Goal: Task Accomplishment & Management: Use online tool/utility

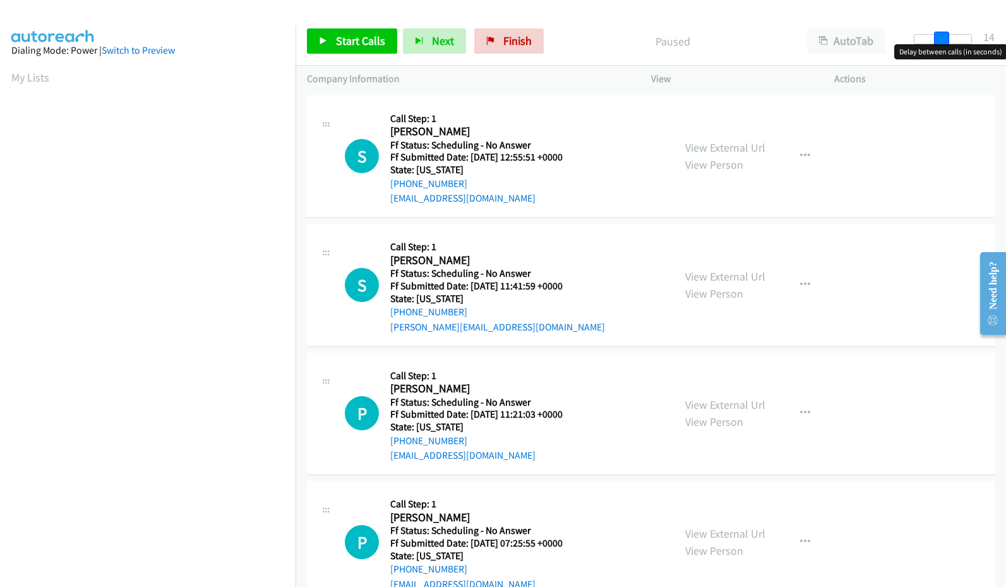
drag, startPoint x: 928, startPoint y: 35, endPoint x: 947, endPoint y: 41, distance: 20.0
click at [947, 41] on div at bounding box center [943, 39] width 58 height 10
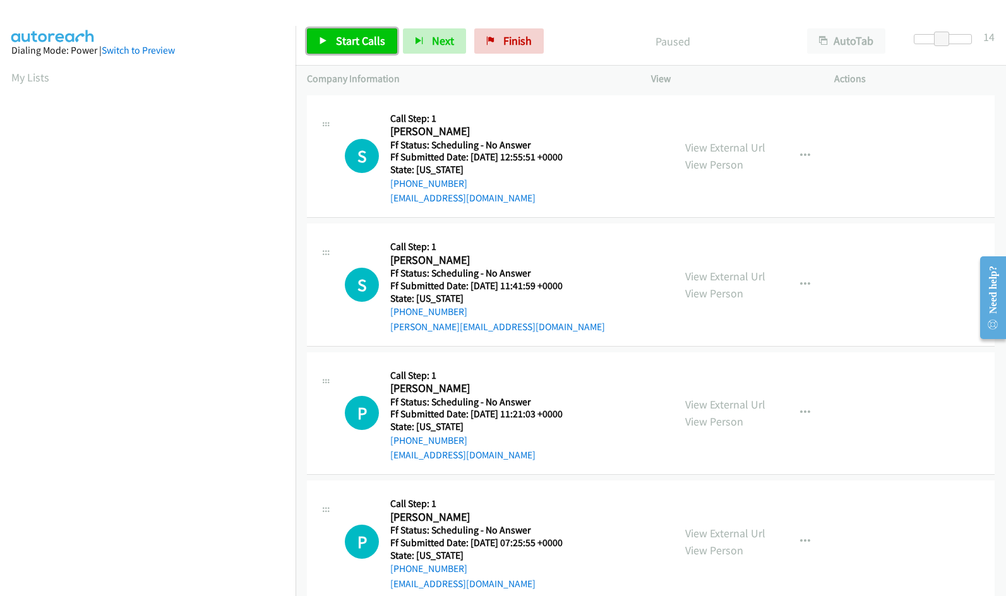
click at [330, 48] on link "Start Calls" at bounding box center [352, 40] width 90 height 25
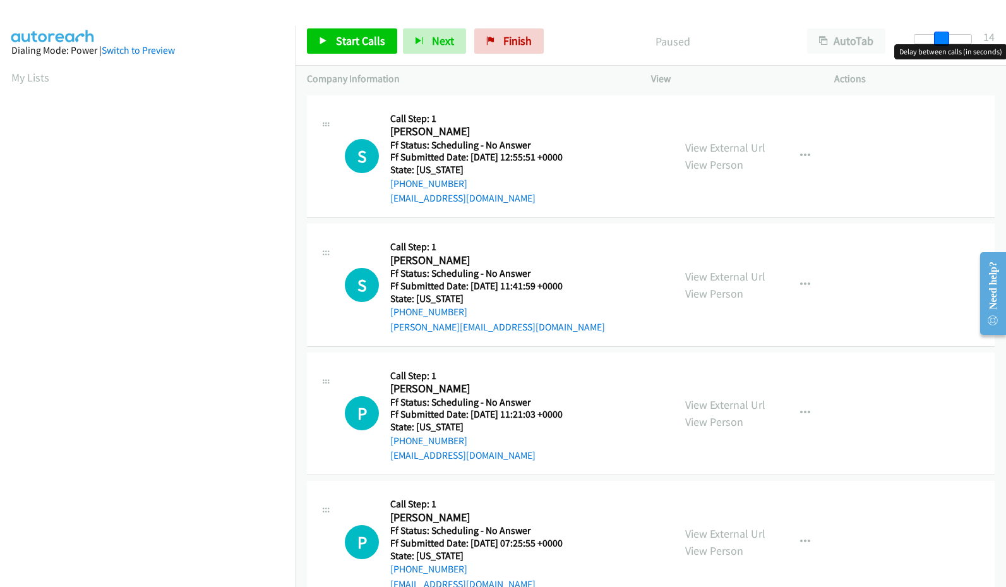
drag, startPoint x: 920, startPoint y: 40, endPoint x: 946, endPoint y: 27, distance: 29.1
click at [946, 27] on div "Start Calls Pause Next Finish Paused AutoTab AutoTab 14" at bounding box center [650, 41] width 710 height 49
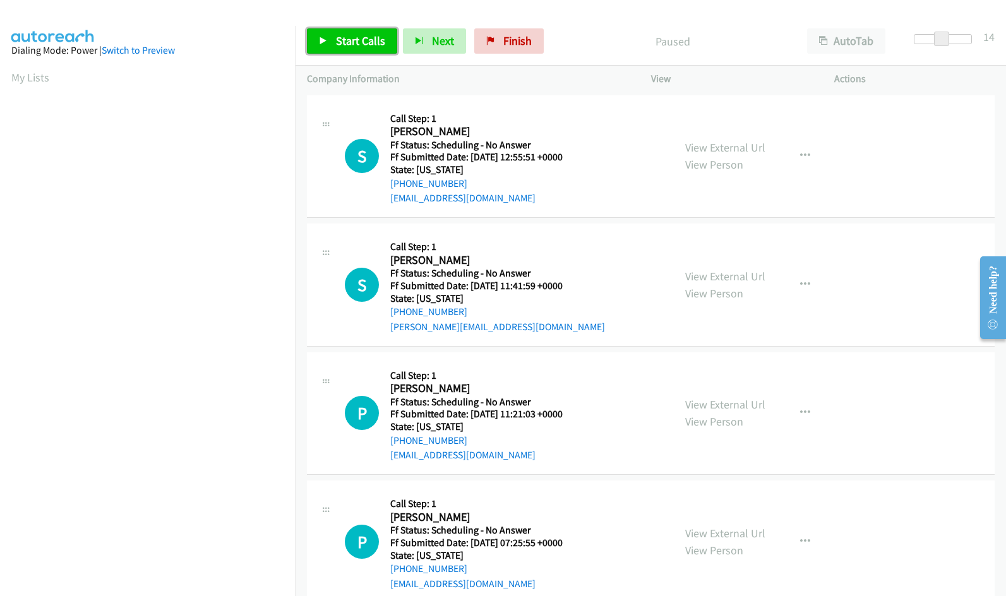
click at [356, 36] on span "Start Calls" at bounding box center [360, 40] width 49 height 15
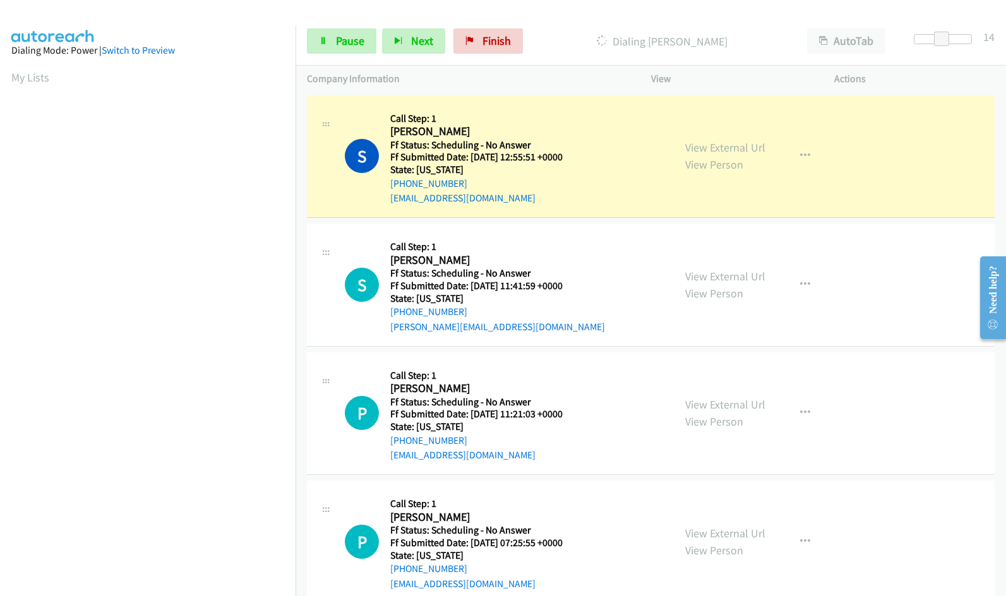
scroll to position [112, 0]
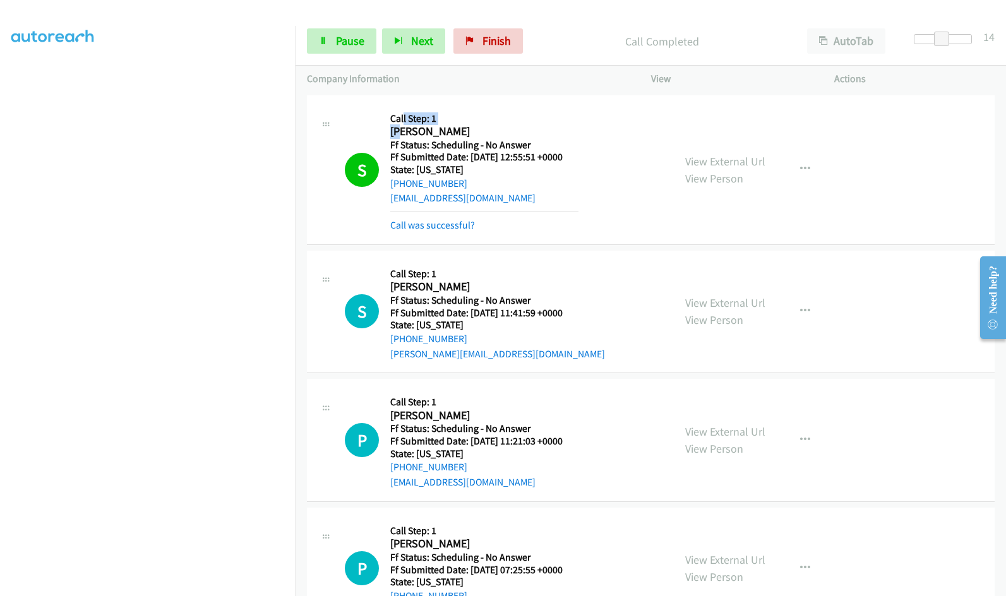
drag, startPoint x: 403, startPoint y: 124, endPoint x: 403, endPoint y: 136, distance: 11.4
click at [403, 124] on div "Callback Scheduled Call Step: 1 Shanette Rodriguez America/Los_Angeles Ff Statu…" at bounding box center [484, 170] width 188 height 126
click at [701, 160] on link "View External Url" at bounding box center [725, 161] width 80 height 15
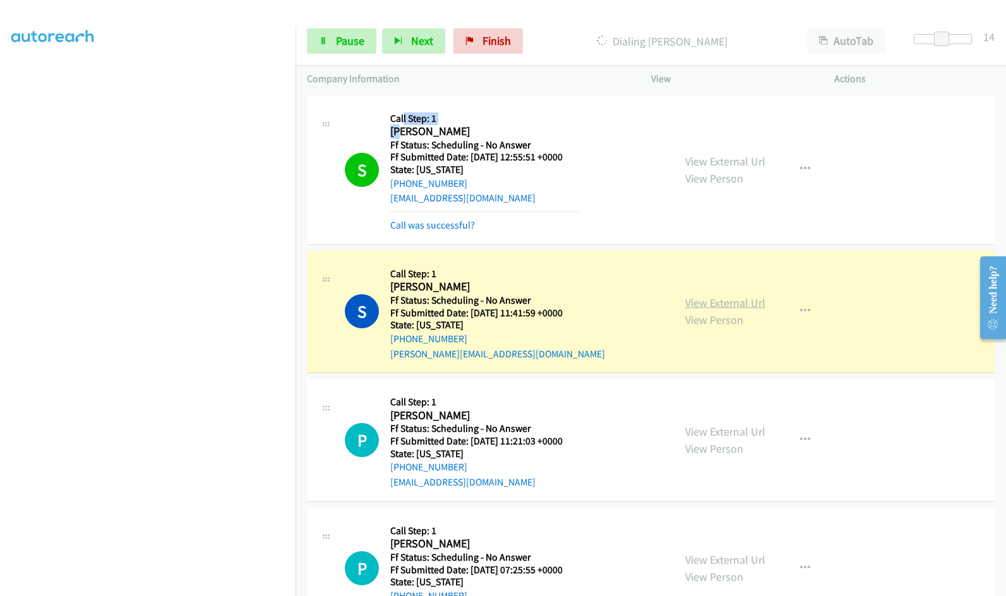
click at [713, 297] on link "View External Url" at bounding box center [725, 302] width 80 height 15
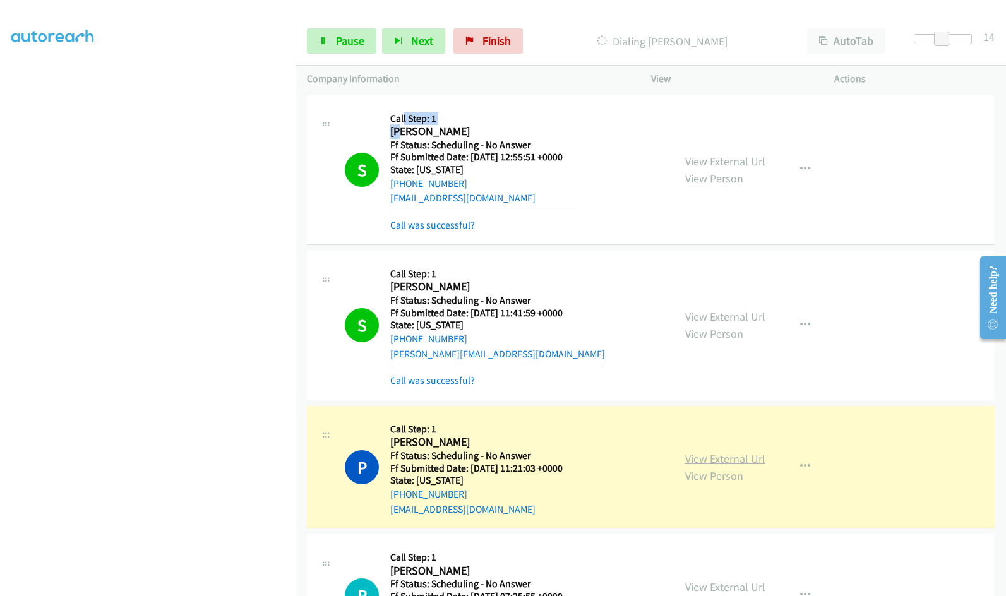
click at [733, 458] on link "View External Url" at bounding box center [725, 458] width 80 height 15
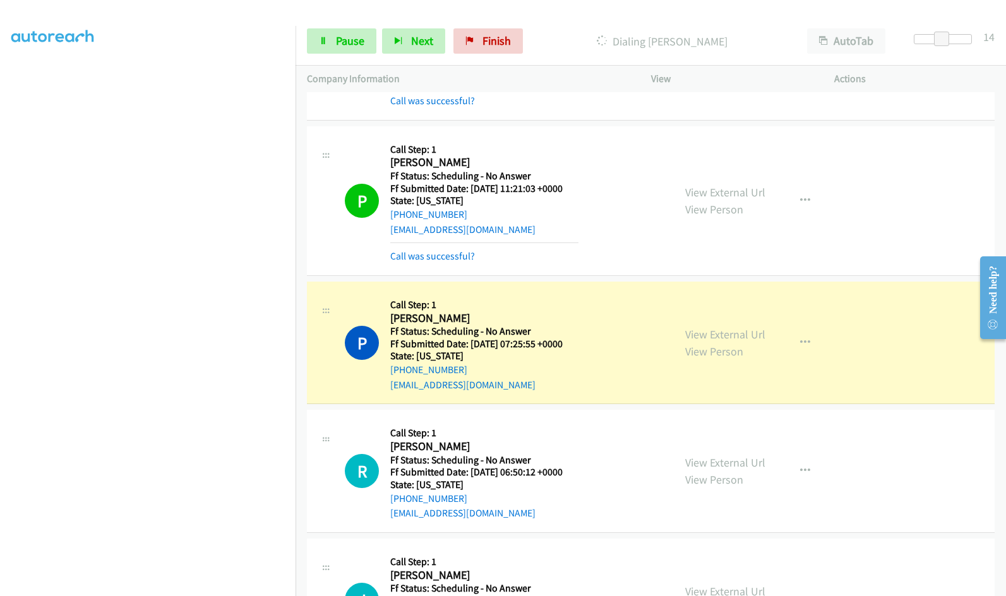
scroll to position [253, 0]
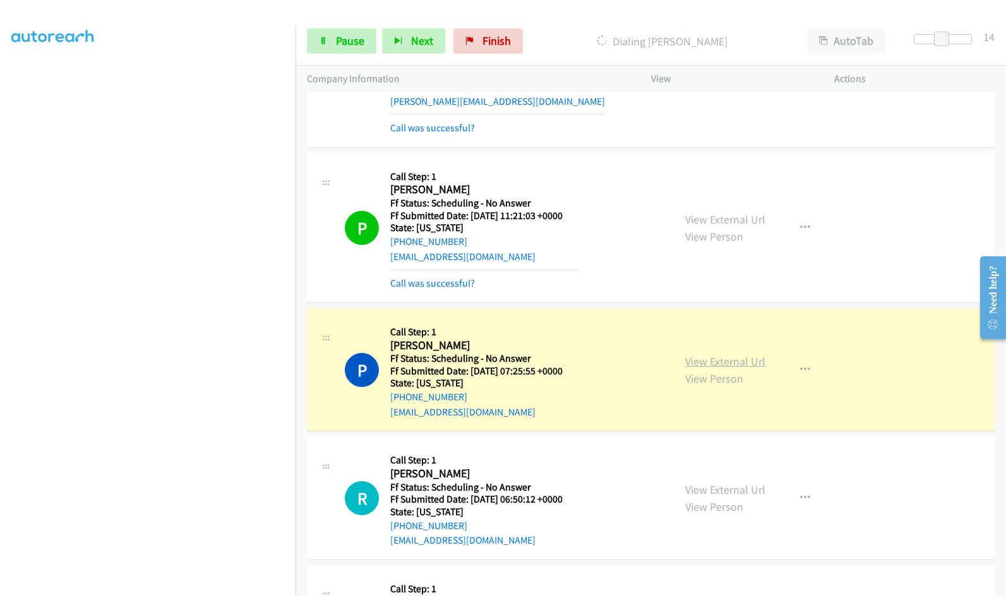
click at [737, 361] on link "View External Url" at bounding box center [725, 361] width 80 height 15
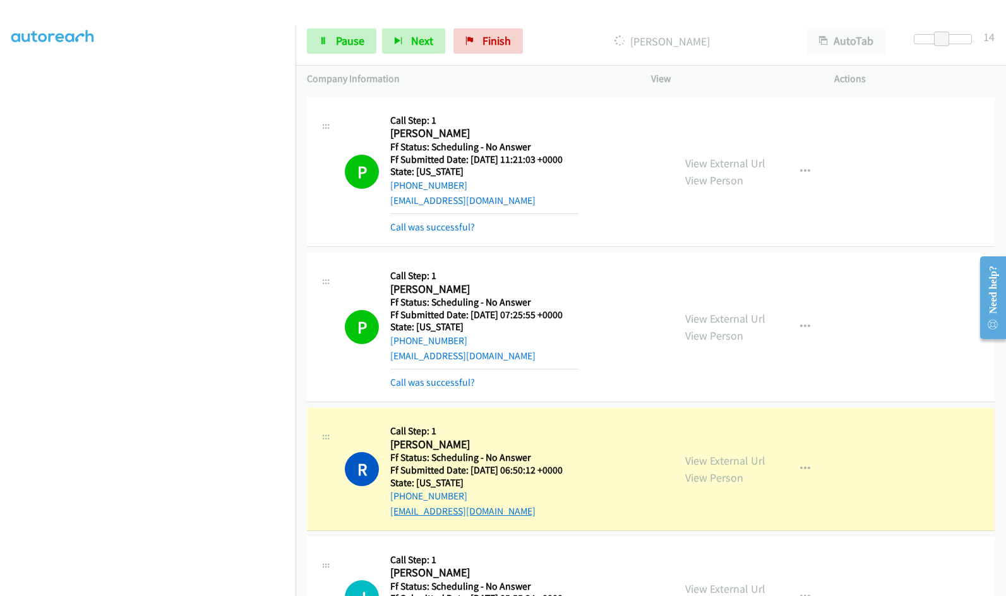
scroll to position [379, 0]
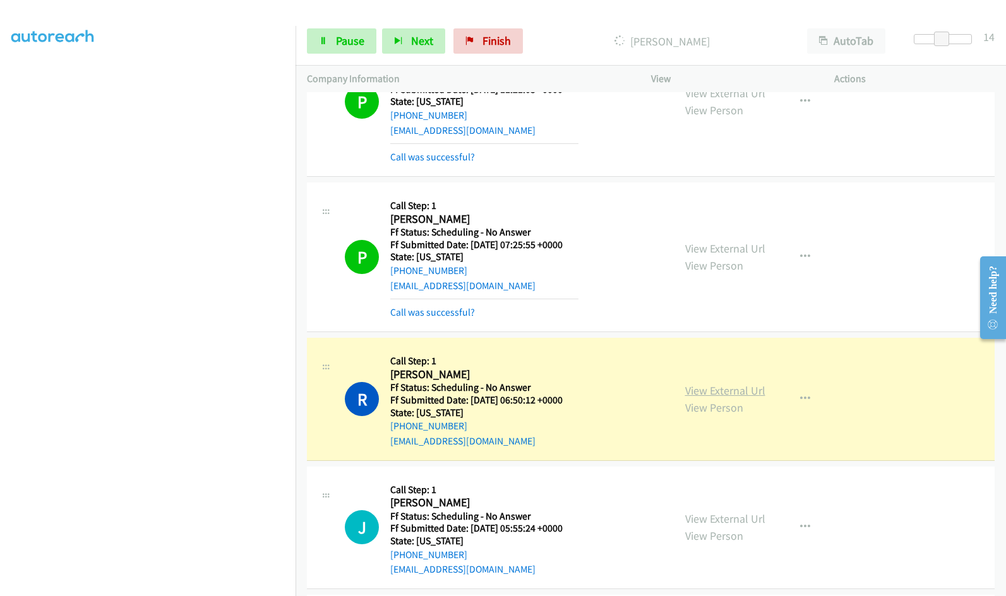
click at [737, 390] on link "View External Url" at bounding box center [725, 390] width 80 height 15
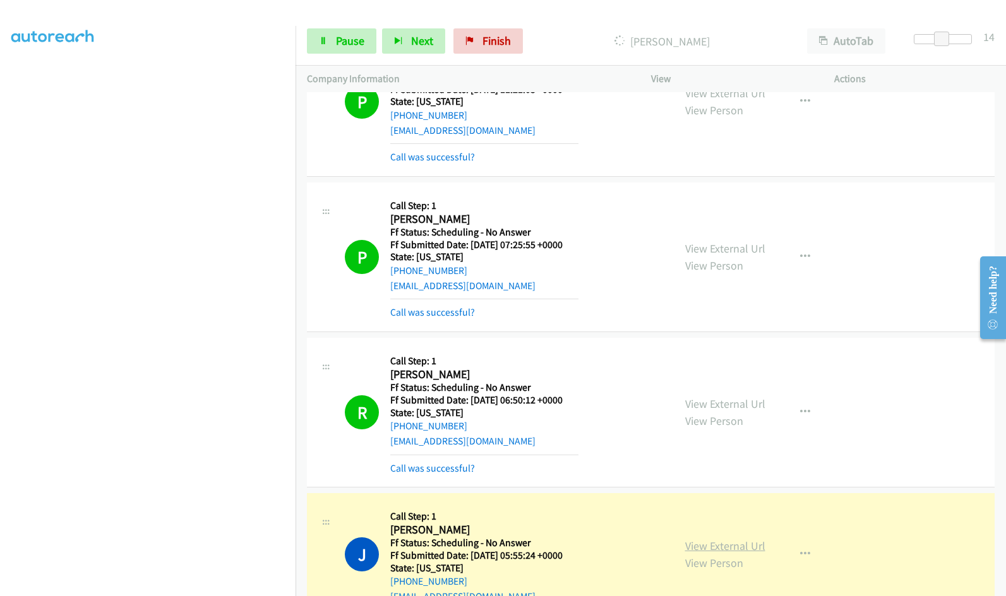
click at [757, 542] on link "View External Url" at bounding box center [725, 546] width 80 height 15
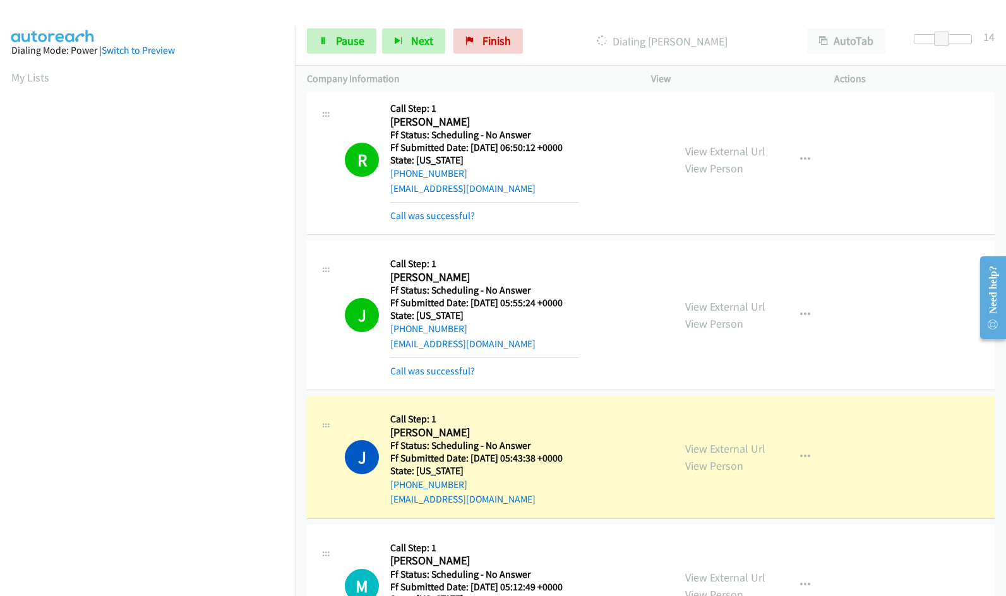
scroll to position [112, 0]
click at [710, 451] on link "View External Url" at bounding box center [725, 448] width 80 height 15
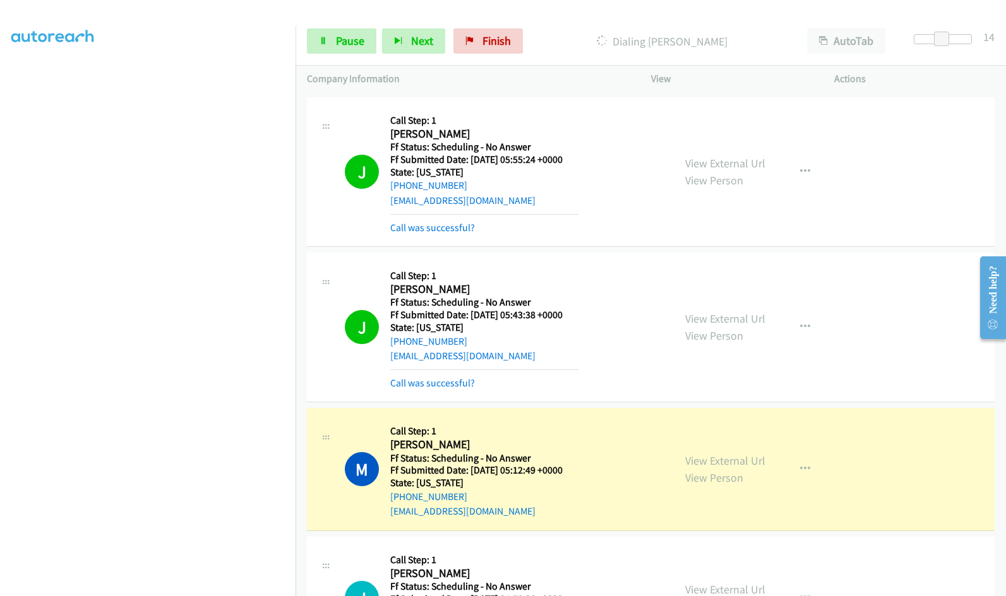
scroll to position [821, 0]
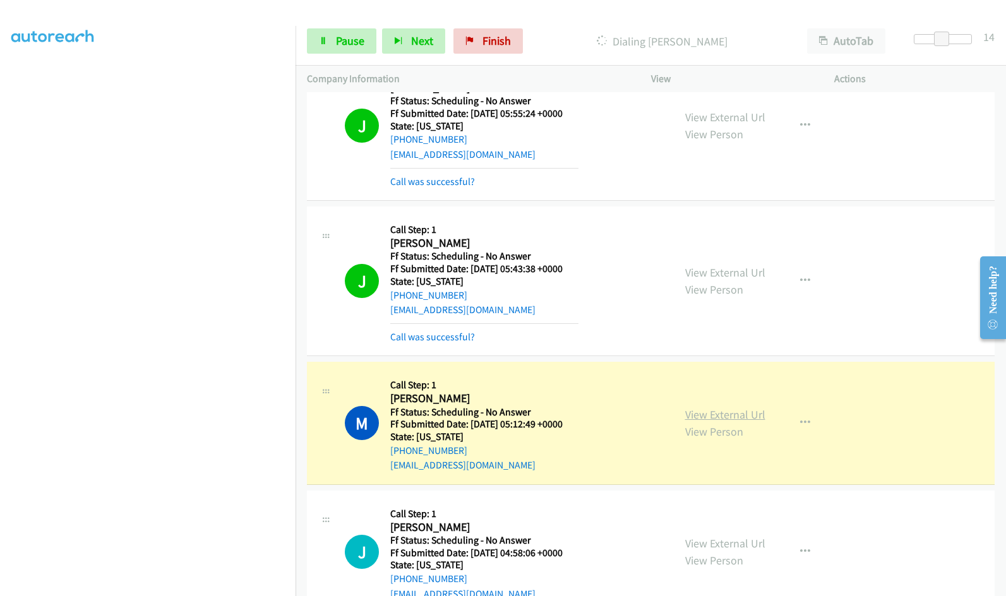
click at [744, 419] on link "View External Url" at bounding box center [725, 414] width 80 height 15
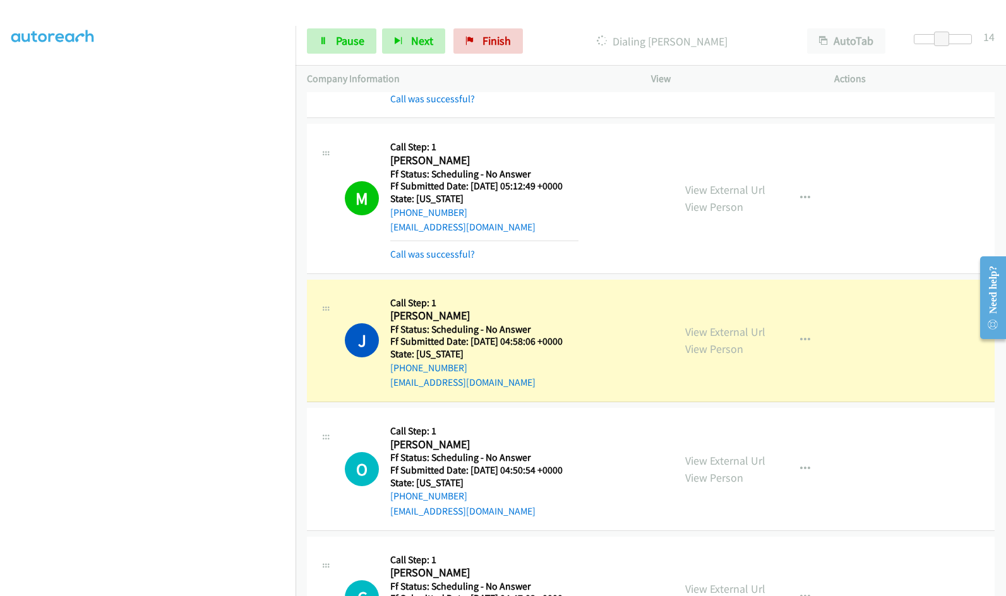
scroll to position [1073, 0]
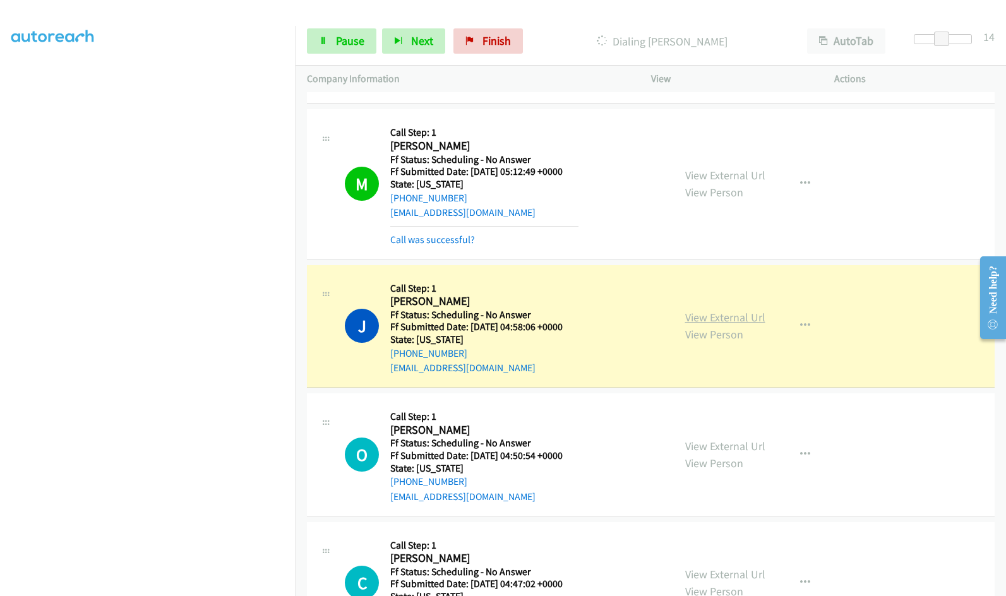
click at [724, 318] on link "View External Url" at bounding box center [725, 317] width 80 height 15
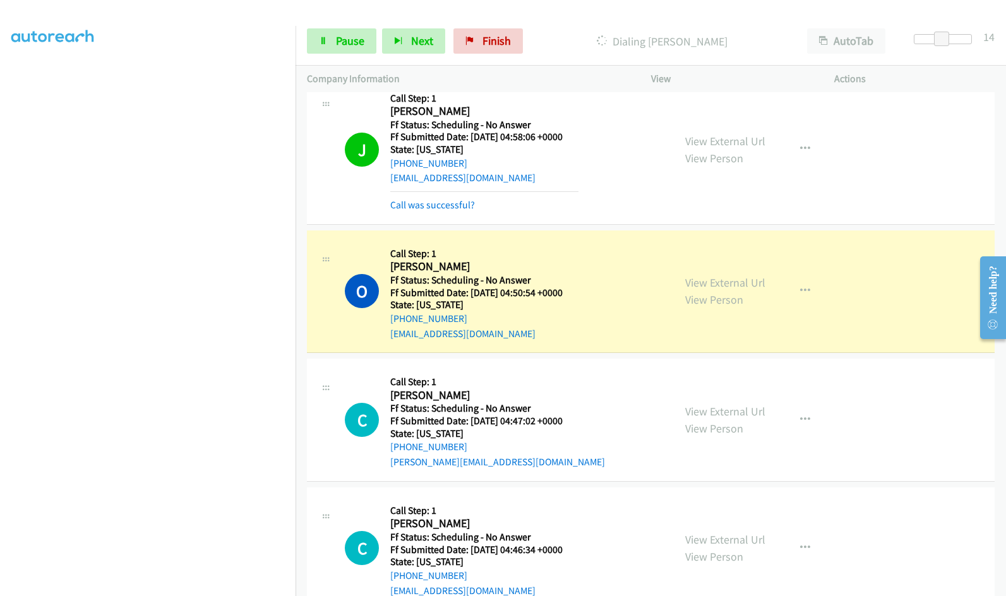
scroll to position [1263, 0]
click at [693, 287] on link "View External Url" at bounding box center [725, 283] width 80 height 15
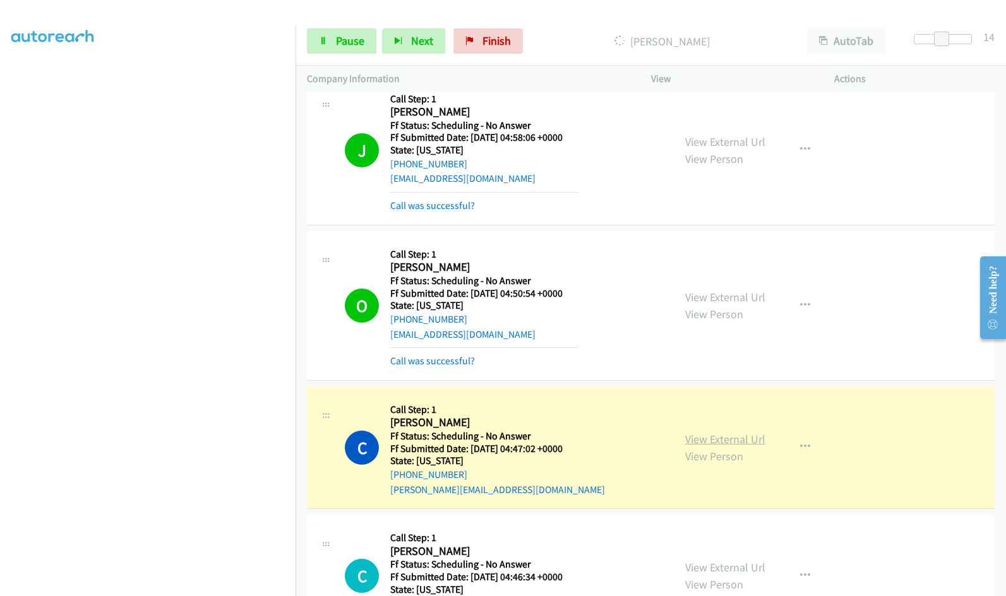
click at [725, 444] on link "View External Url" at bounding box center [725, 439] width 80 height 15
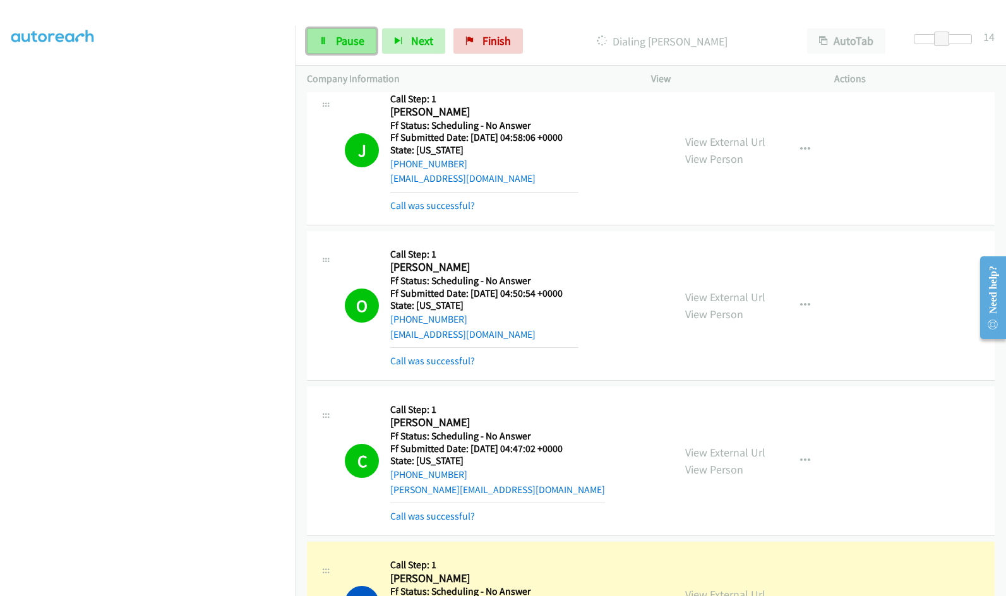
click at [326, 41] on icon at bounding box center [323, 41] width 9 height 9
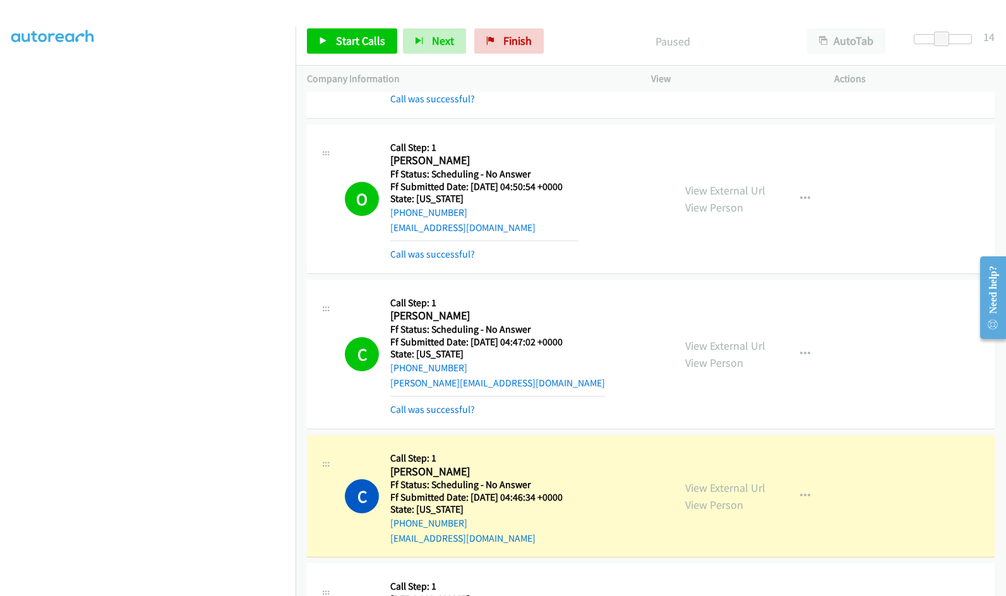
scroll to position [1452, 0]
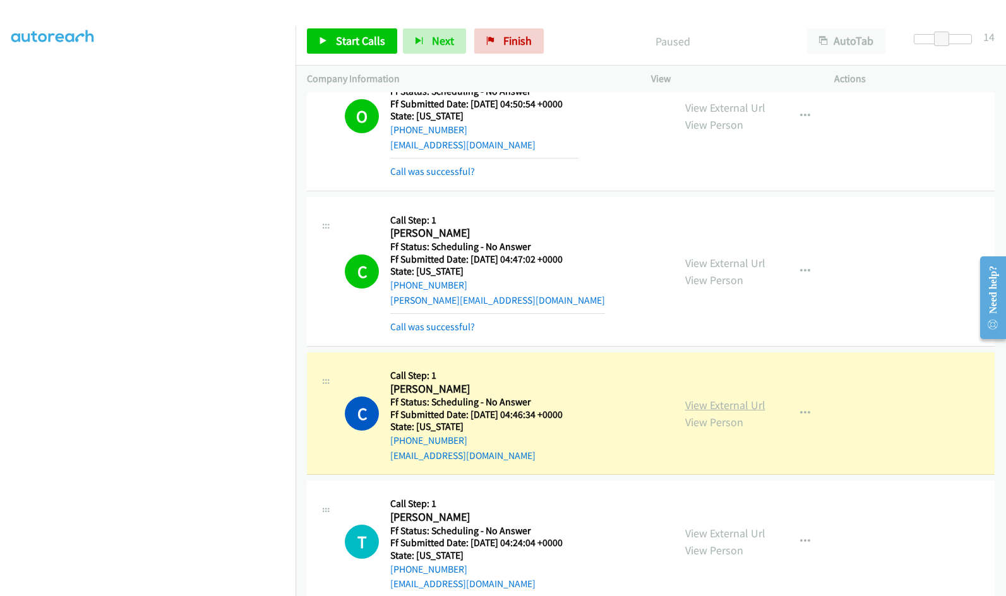
click at [724, 403] on link "View External Url" at bounding box center [725, 405] width 80 height 15
